Goal: Information Seeking & Learning: Learn about a topic

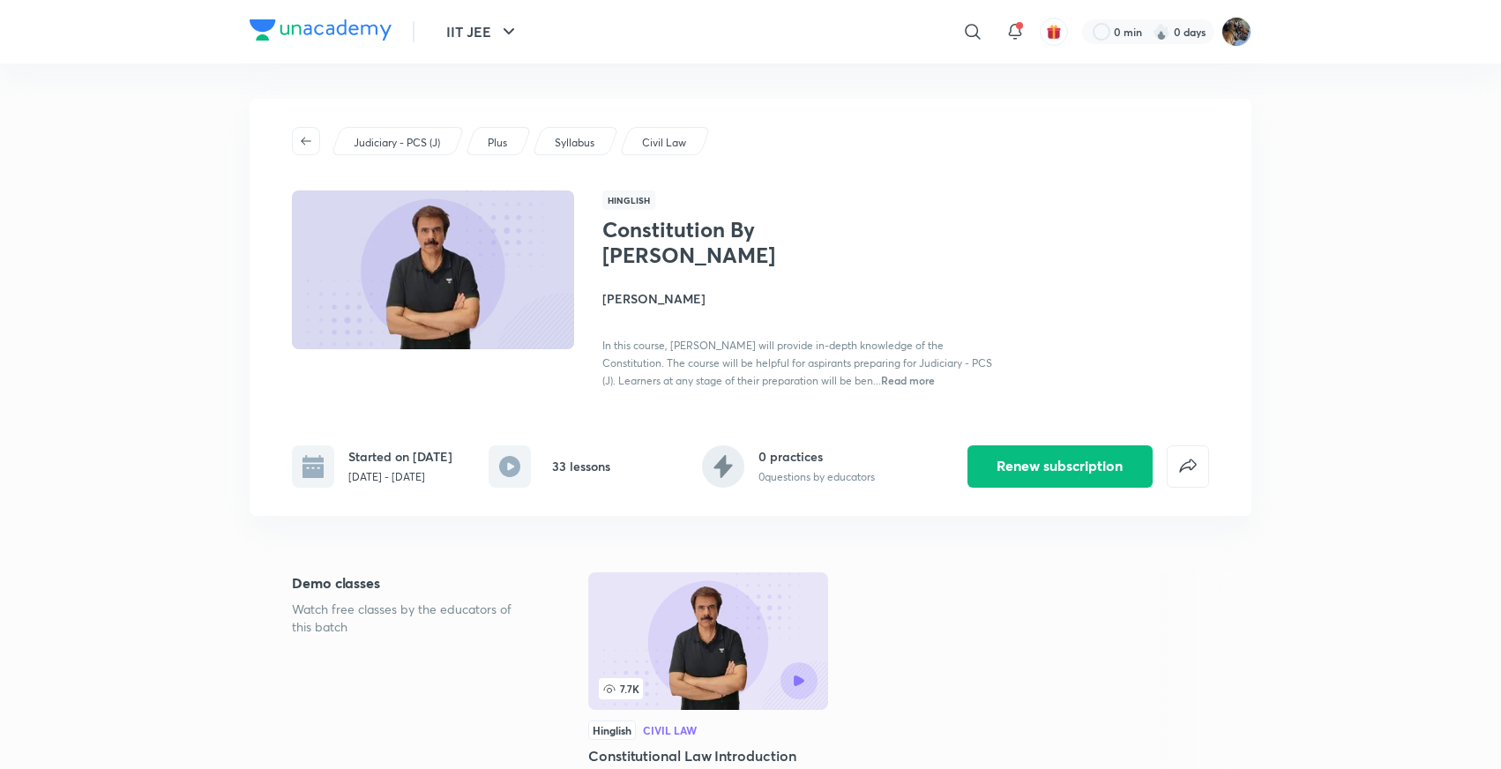
click at [352, 32] on img at bounding box center [321, 29] width 142 height 21
click at [494, 144] on p "Plus" at bounding box center [497, 143] width 19 height 16
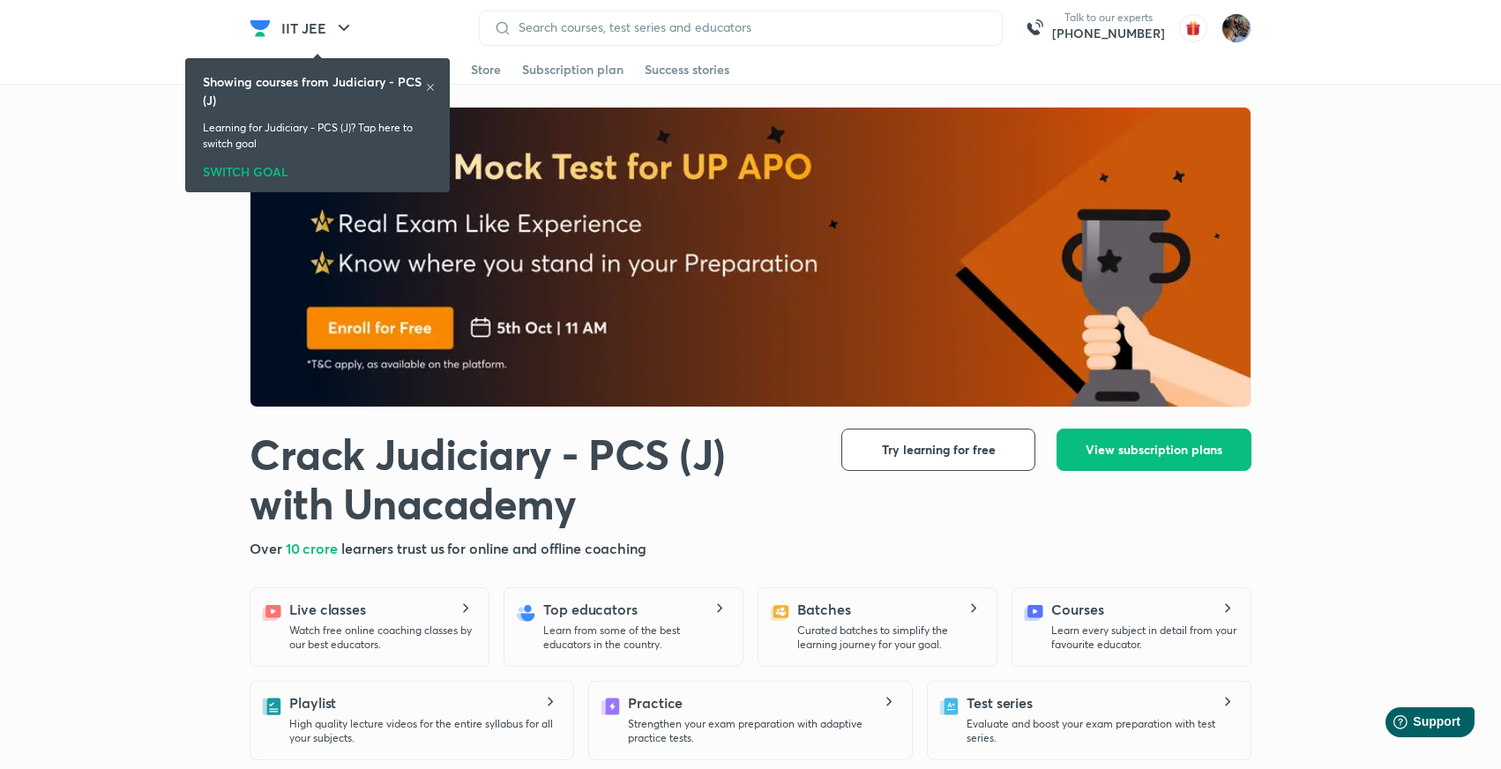
click at [268, 173] on div "SWITCH GOAL" at bounding box center [317, 168] width 229 height 19
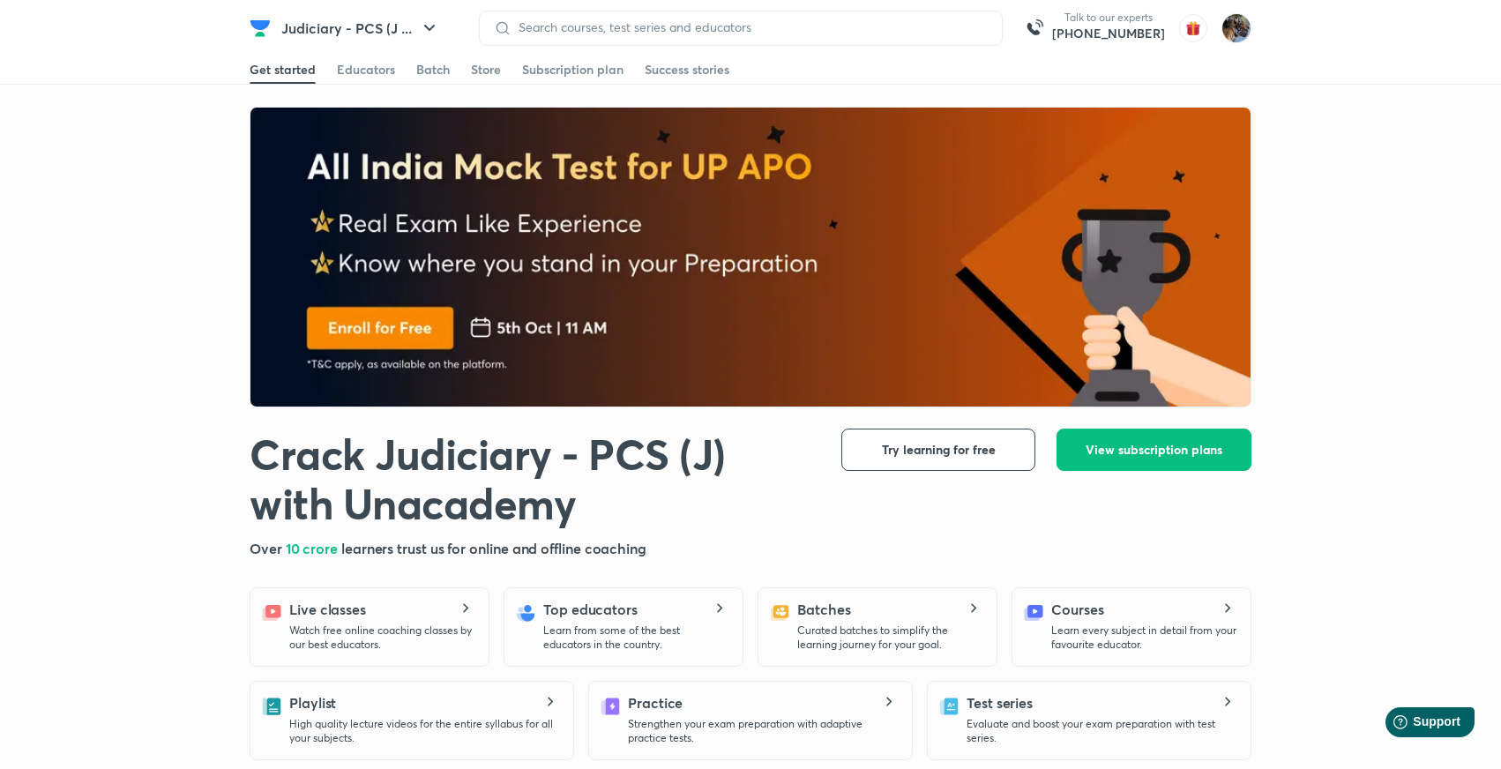
scroll to position [171, 0]
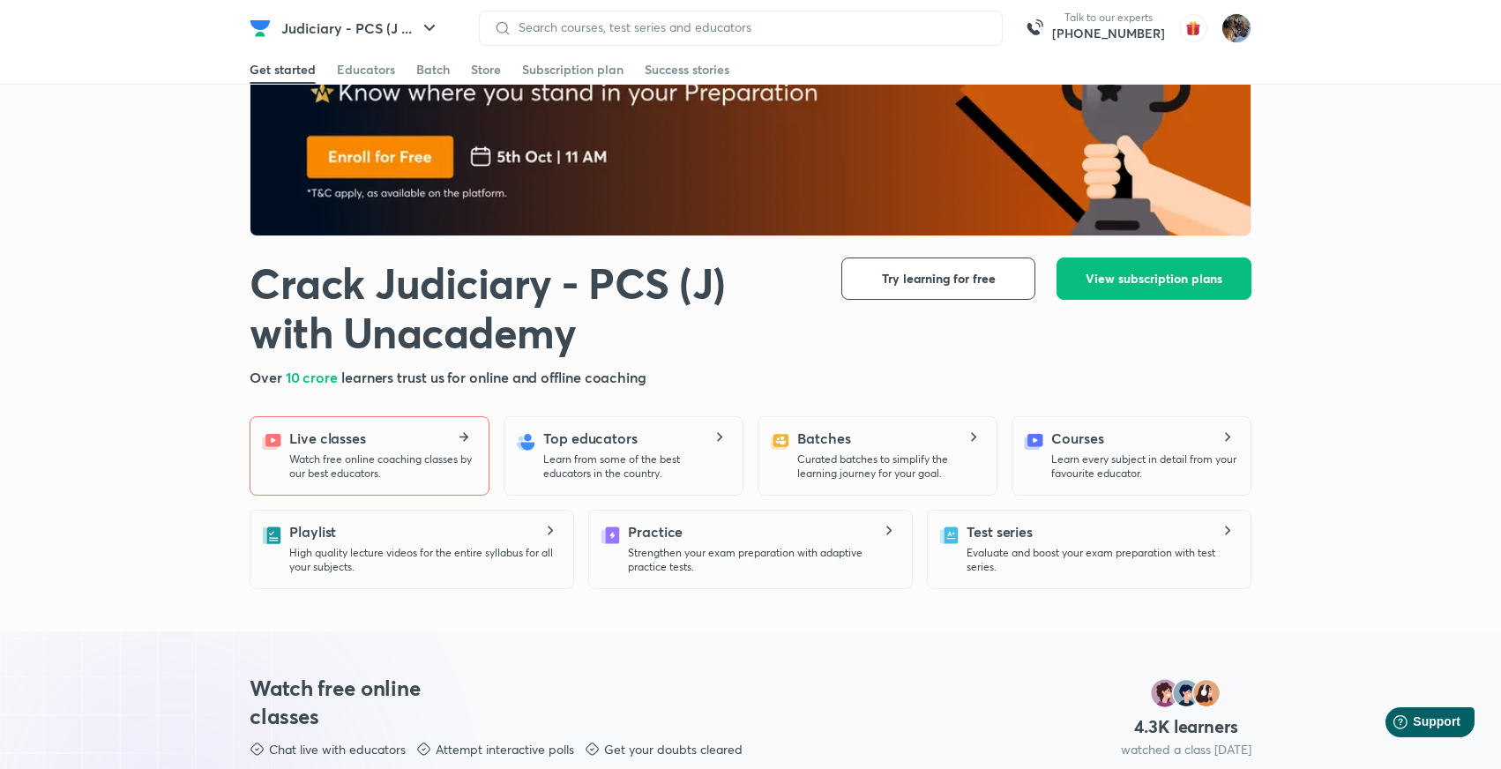
click at [311, 464] on p "Watch free online coaching classes by our best educators." at bounding box center [381, 466] width 185 height 28
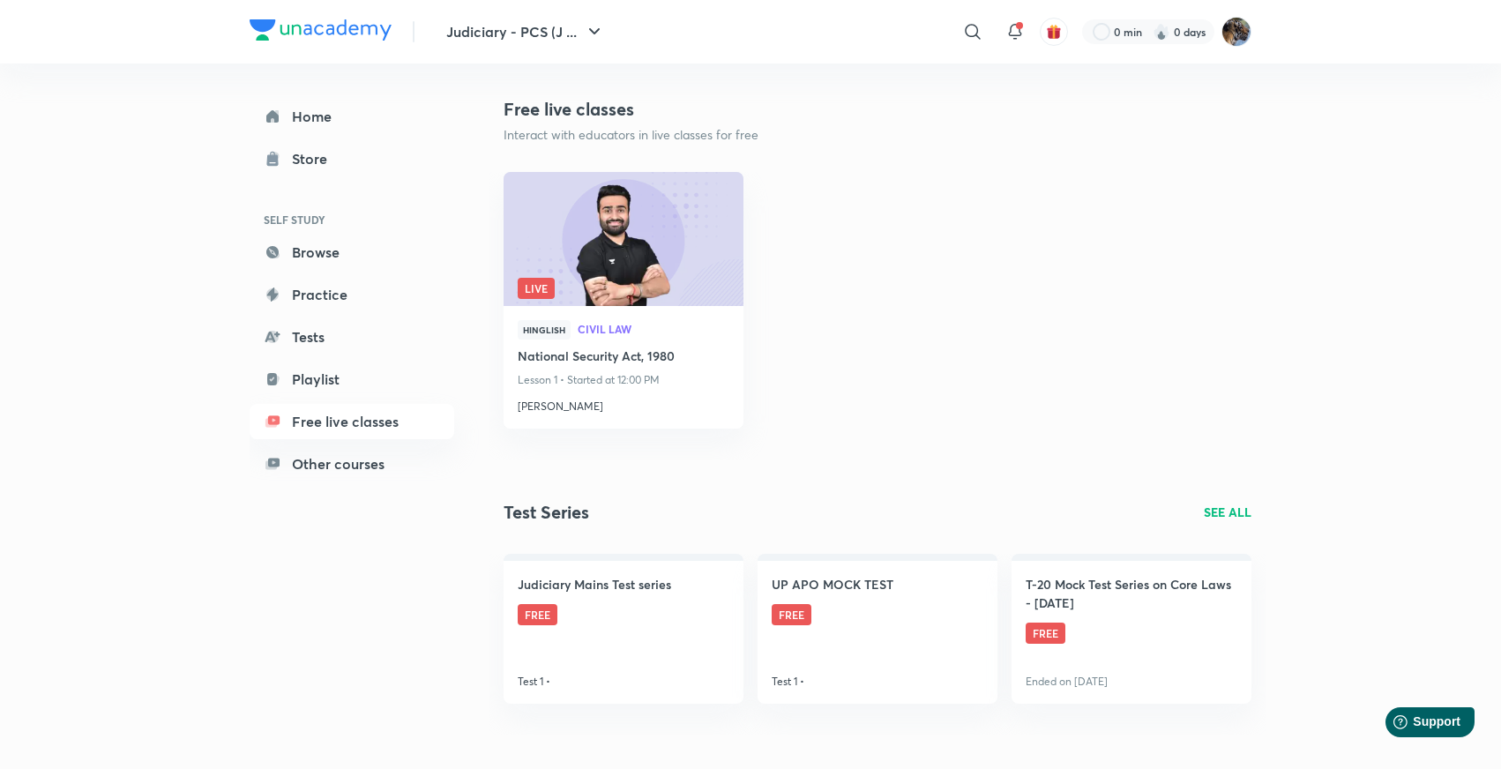
scroll to position [496, 0]
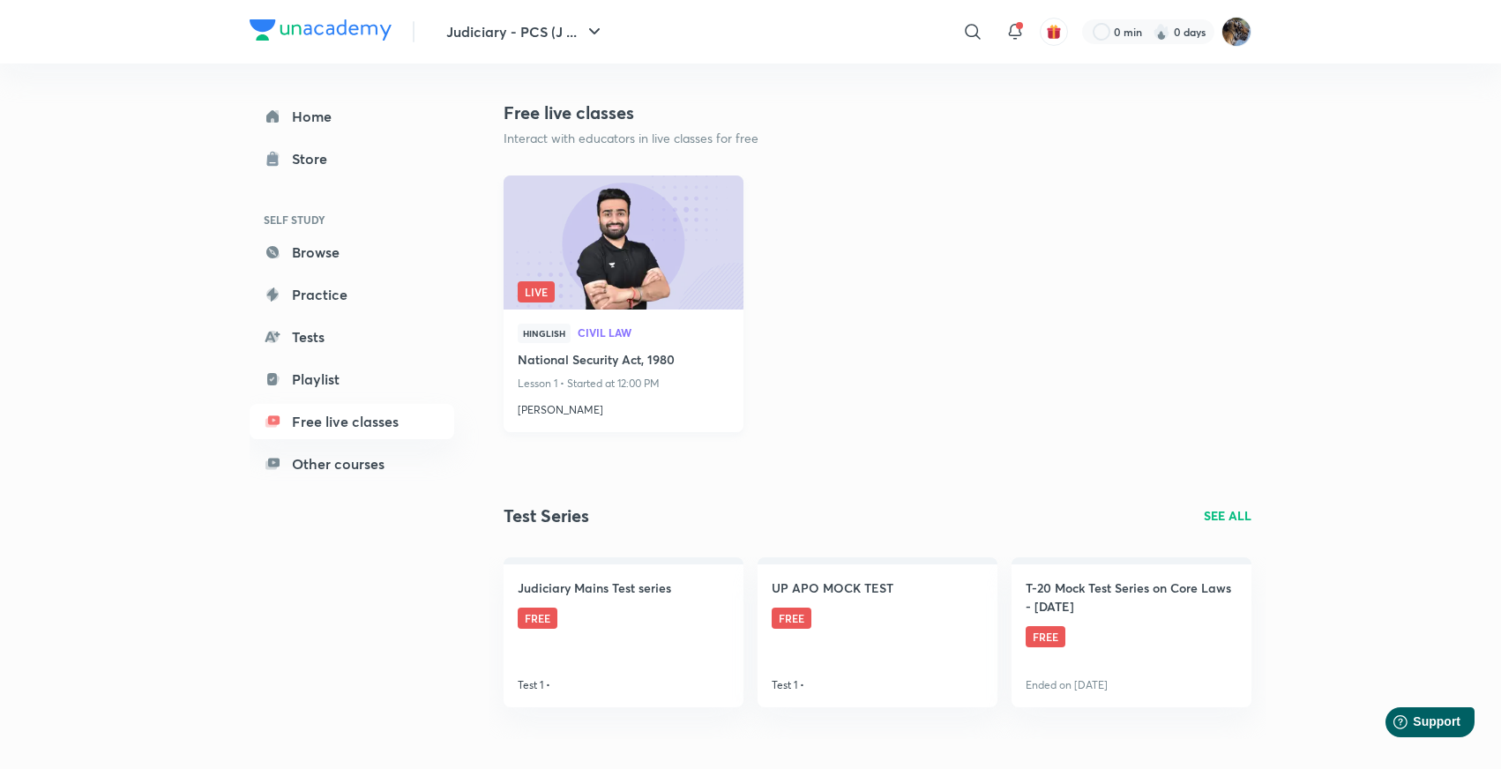
click at [615, 353] on h4 "National Security Act, 1980" at bounding box center [624, 361] width 212 height 22
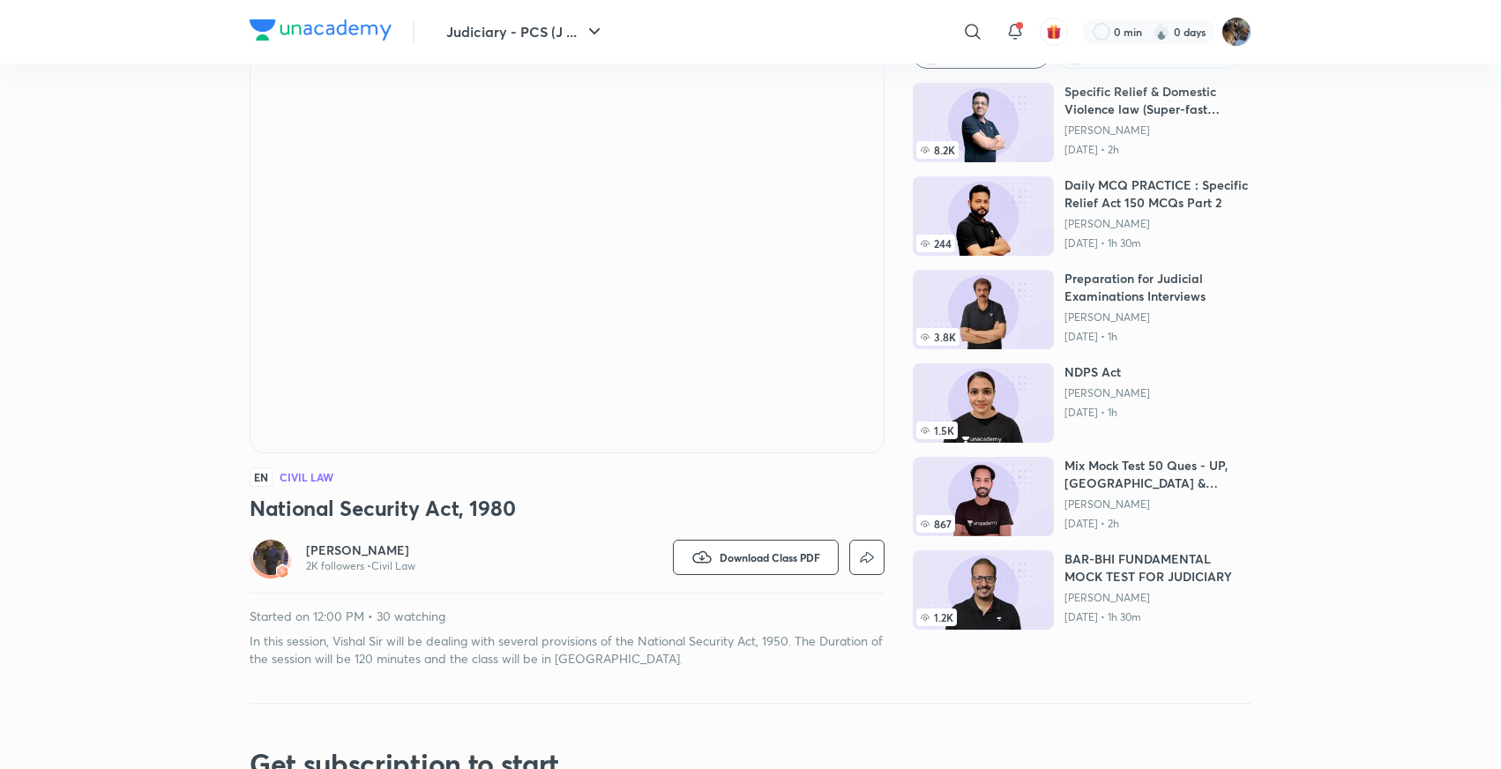
scroll to position [86, 0]
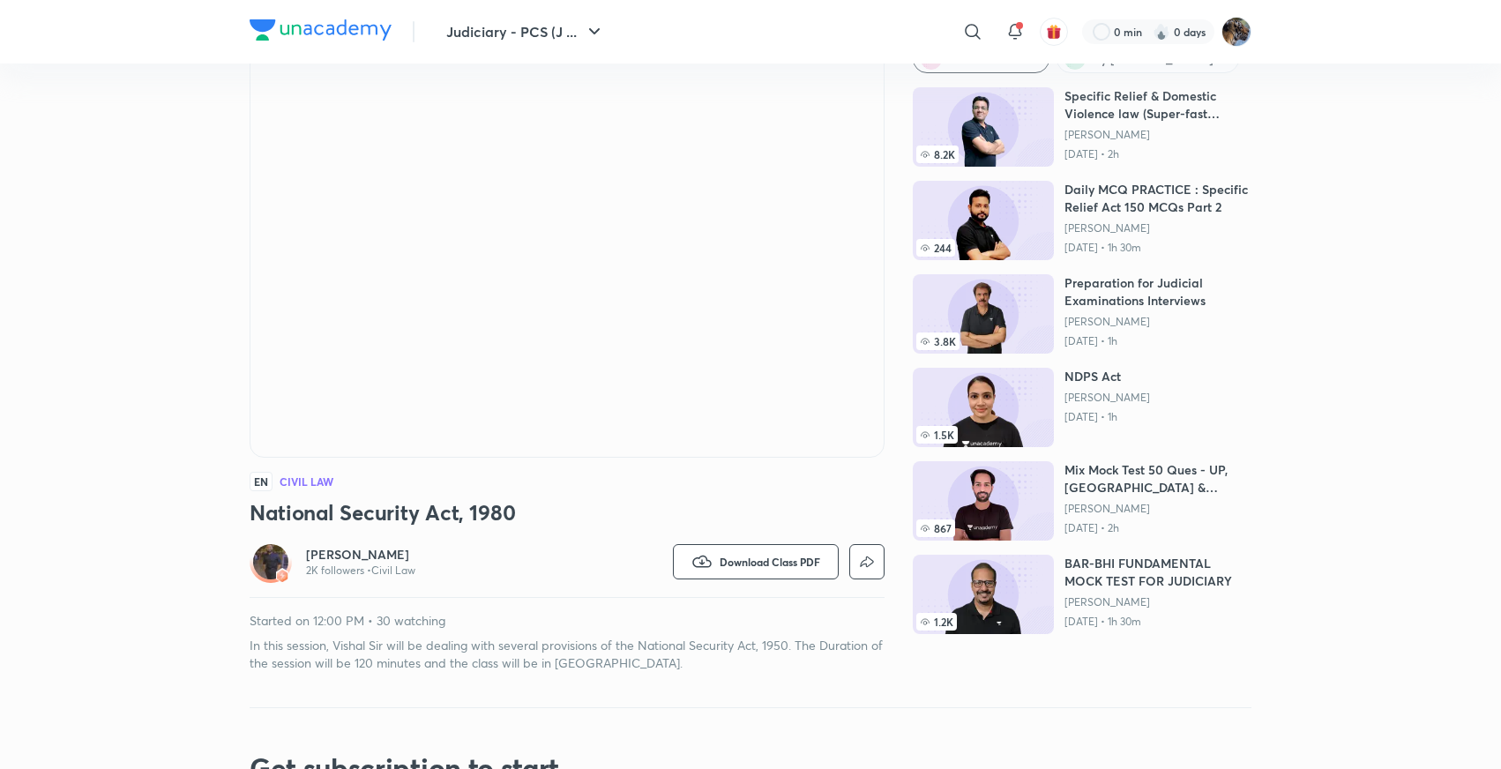
click at [604, 497] on div "EN Civil Law National Security Act, 1980 [PERSON_NAME] 2K followers • Civil Law…" at bounding box center [567, 356] width 635 height 631
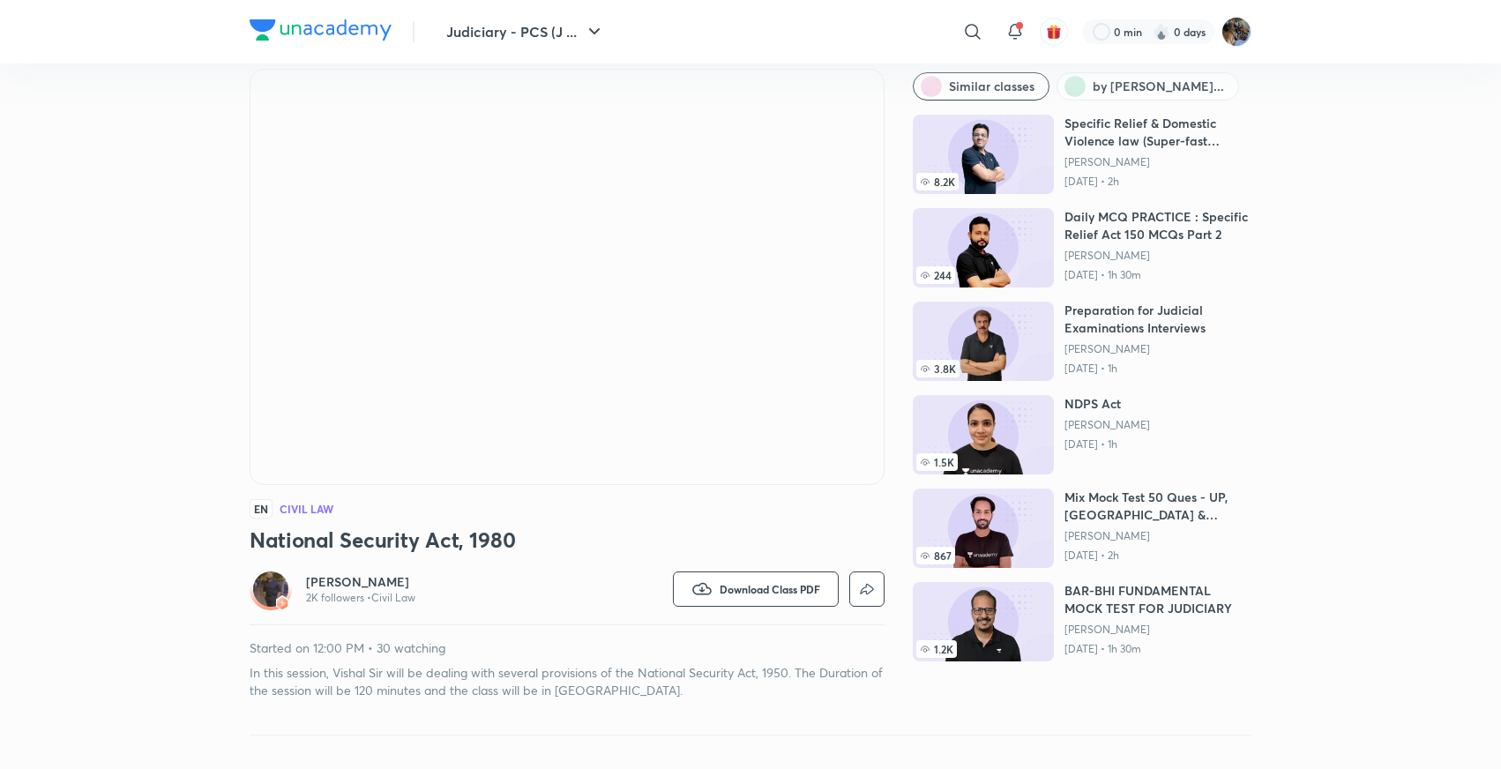
scroll to position [0, 0]
